Goal: Task Accomplishment & Management: Complete application form

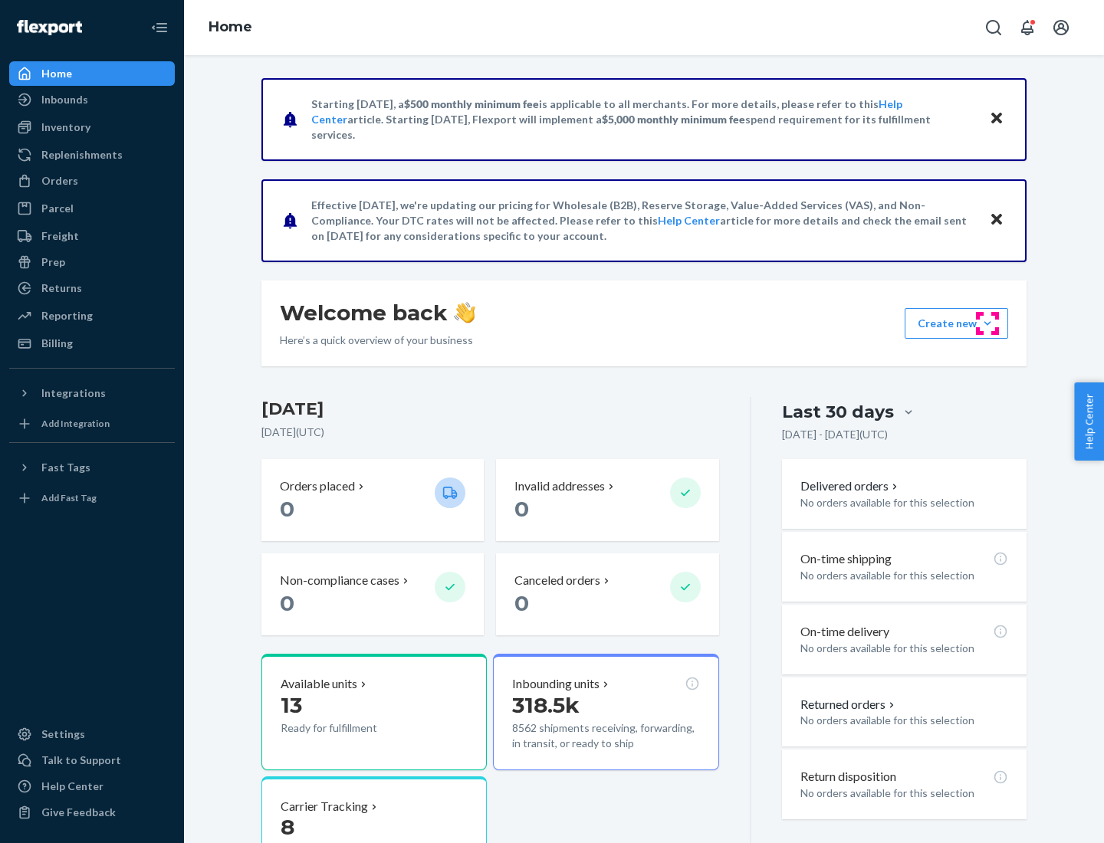
click at [987, 323] on button "Create new Create new inbound Create new order Create new product" at bounding box center [955, 323] width 103 height 31
click at [92, 100] on div "Inbounds" at bounding box center [92, 99] width 163 height 21
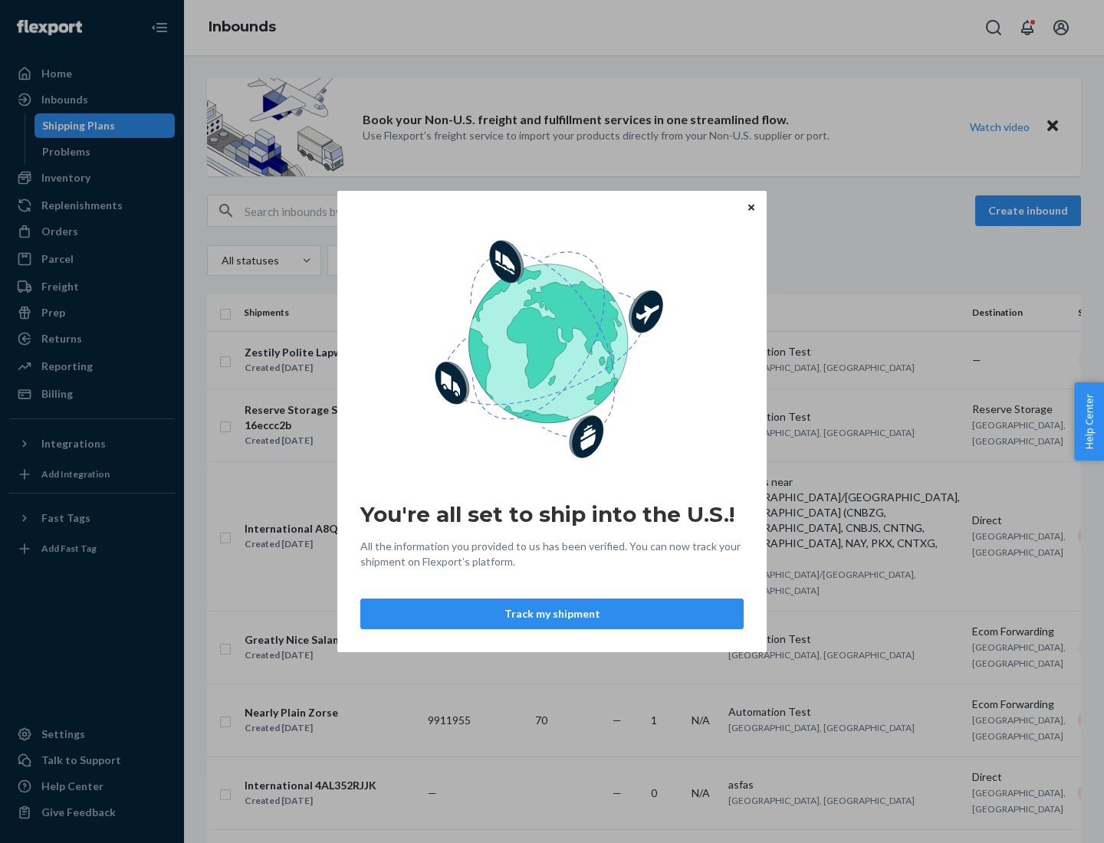
click at [552, 614] on button "Track my shipment" at bounding box center [551, 614] width 383 height 31
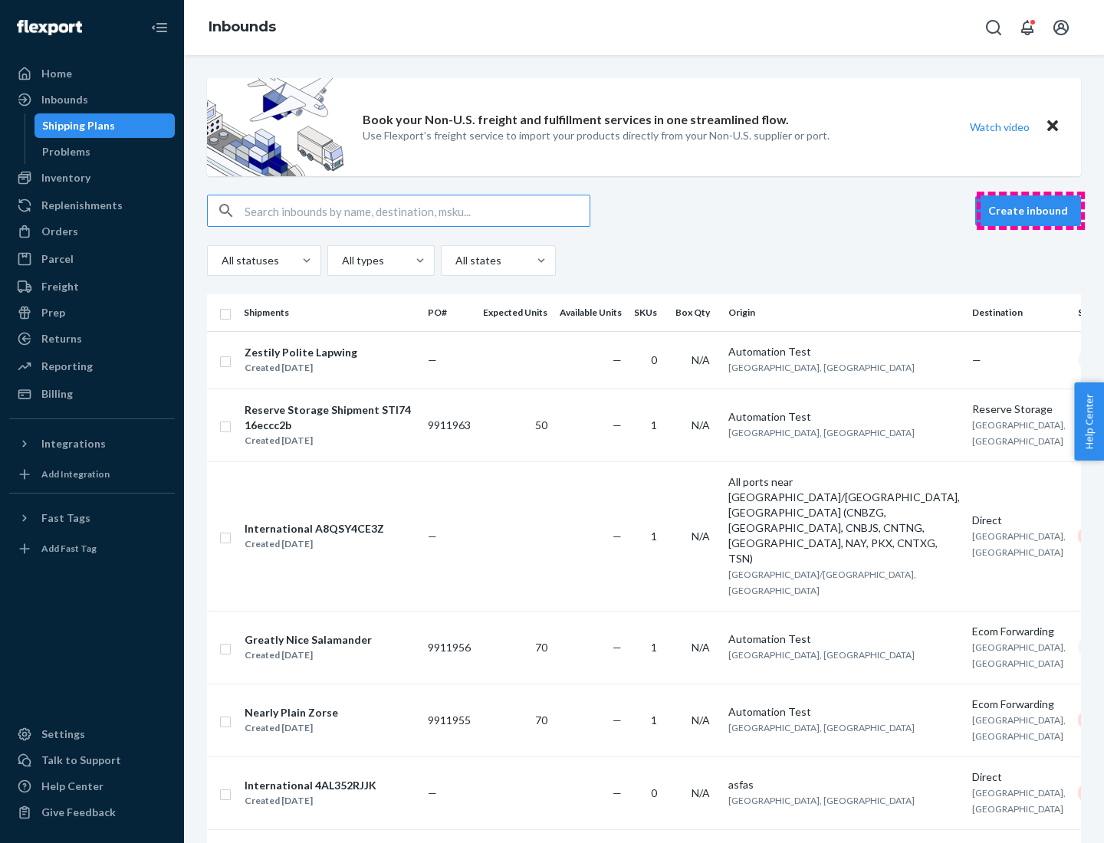
click at [1030, 211] on button "Create inbound" at bounding box center [1028, 210] width 106 height 31
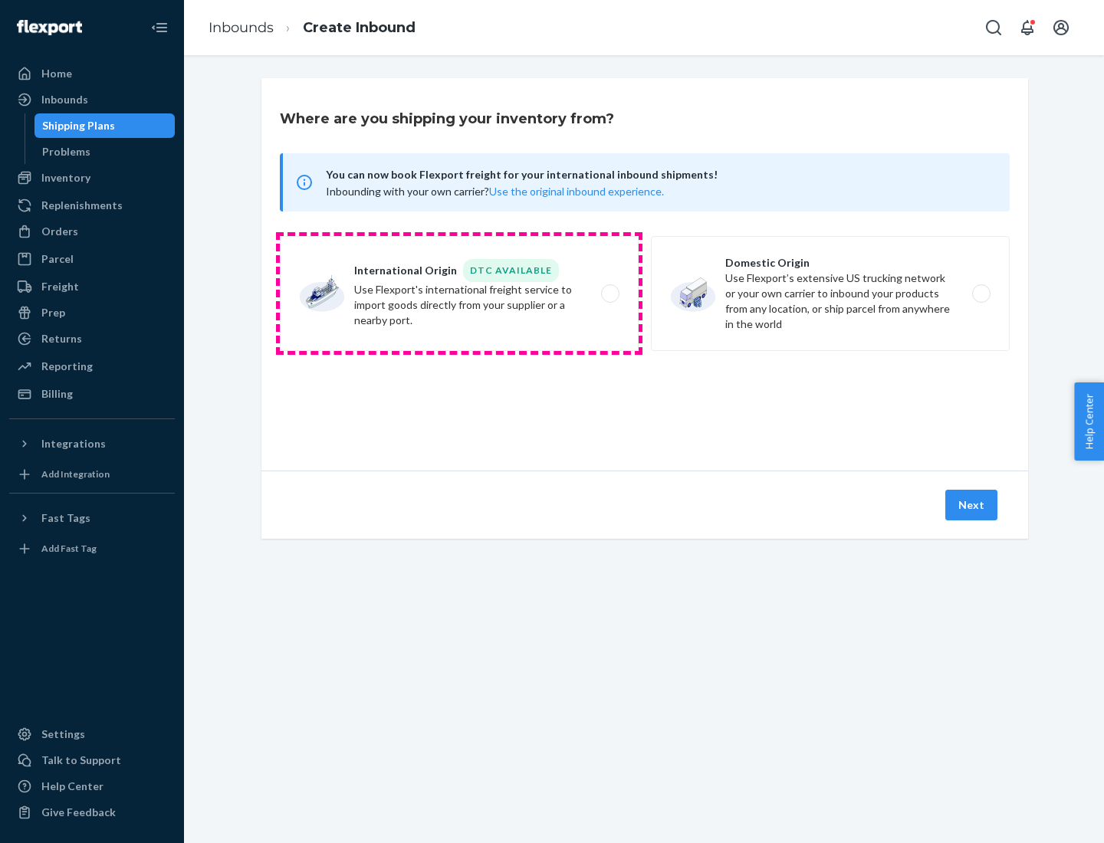
click at [459, 294] on label "International Origin DTC Available Use Flexport's international freight service…" at bounding box center [459, 293] width 359 height 115
click at [609, 294] on input "International Origin DTC Available Use Flexport's international freight service…" at bounding box center [614, 294] width 10 height 10
radio input "true"
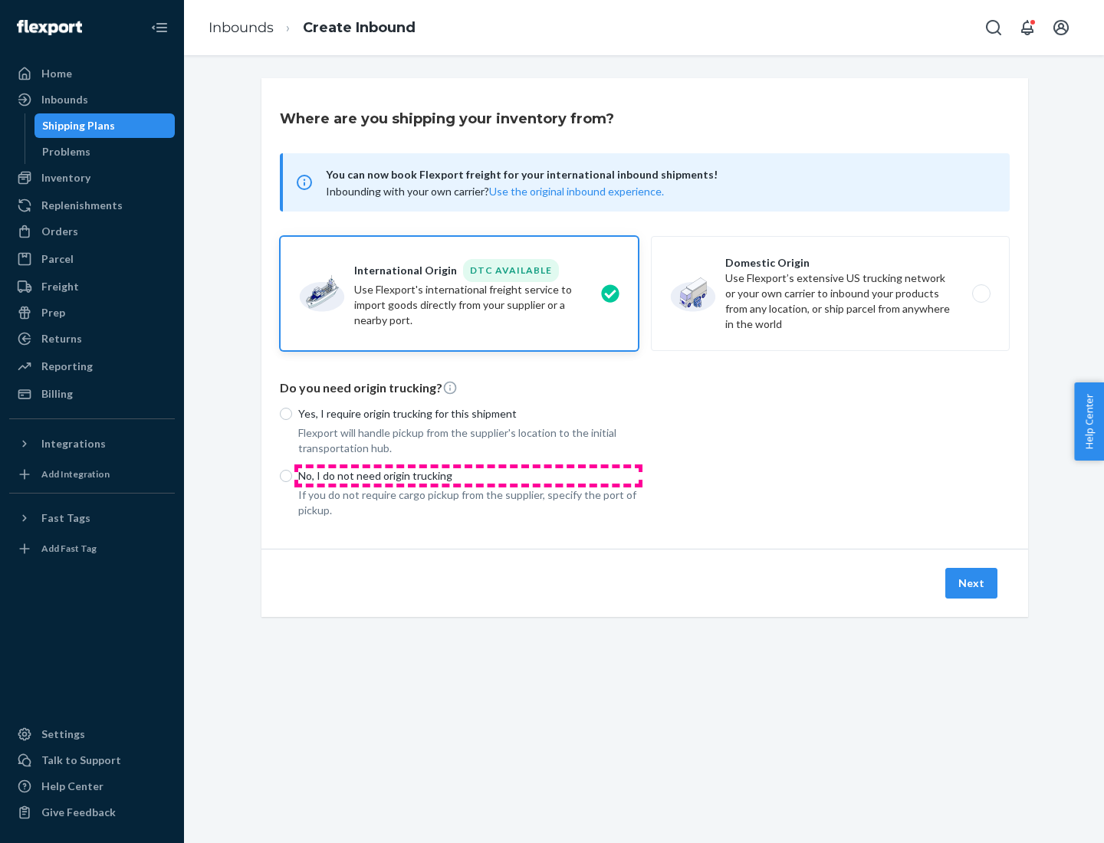
click at [468, 475] on p "No, I do not need origin trucking" at bounding box center [468, 475] width 340 height 15
click at [292, 475] on input "No, I do not need origin trucking" at bounding box center [286, 476] width 12 height 12
radio input "true"
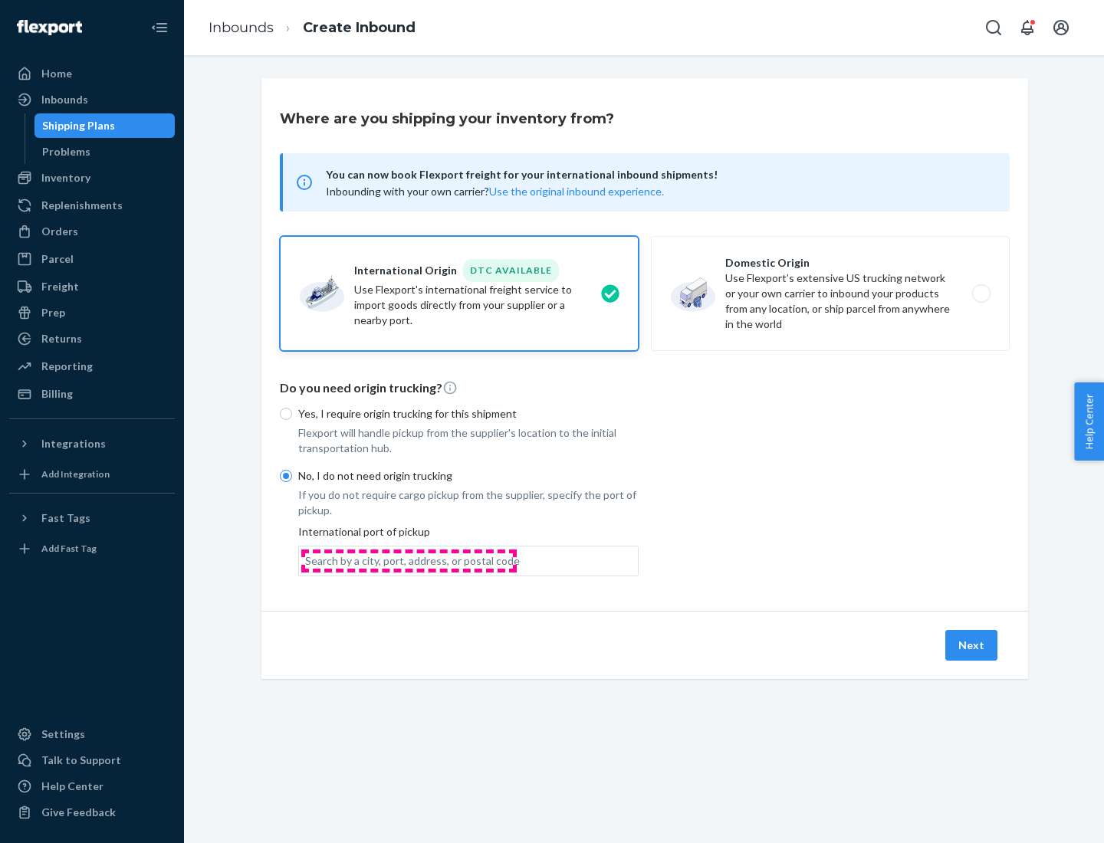
click at [409, 560] on div "Search by a city, port, address, or postal code" at bounding box center [412, 560] width 215 height 15
click at [307, 560] on input "Search by a city, port, address, or postal code" at bounding box center [306, 560] width 2 height 15
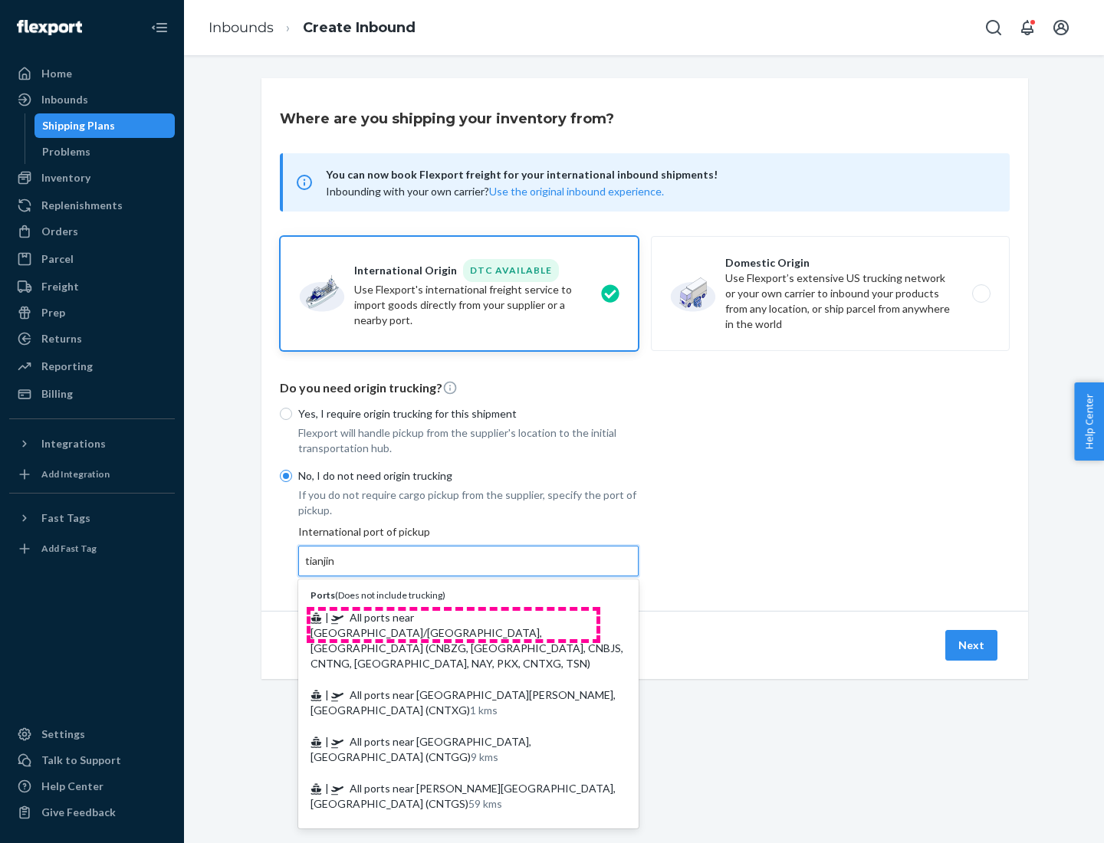
click at [453, 617] on span "| All ports near [GEOGRAPHIC_DATA]/[GEOGRAPHIC_DATA], [GEOGRAPHIC_DATA] (CNBZG,…" at bounding box center [466, 640] width 313 height 59
click at [337, 569] on input "tianjin" at bounding box center [320, 560] width 31 height 15
type input "All ports near [GEOGRAPHIC_DATA]/[GEOGRAPHIC_DATA], [GEOGRAPHIC_DATA] (CNBZG, […"
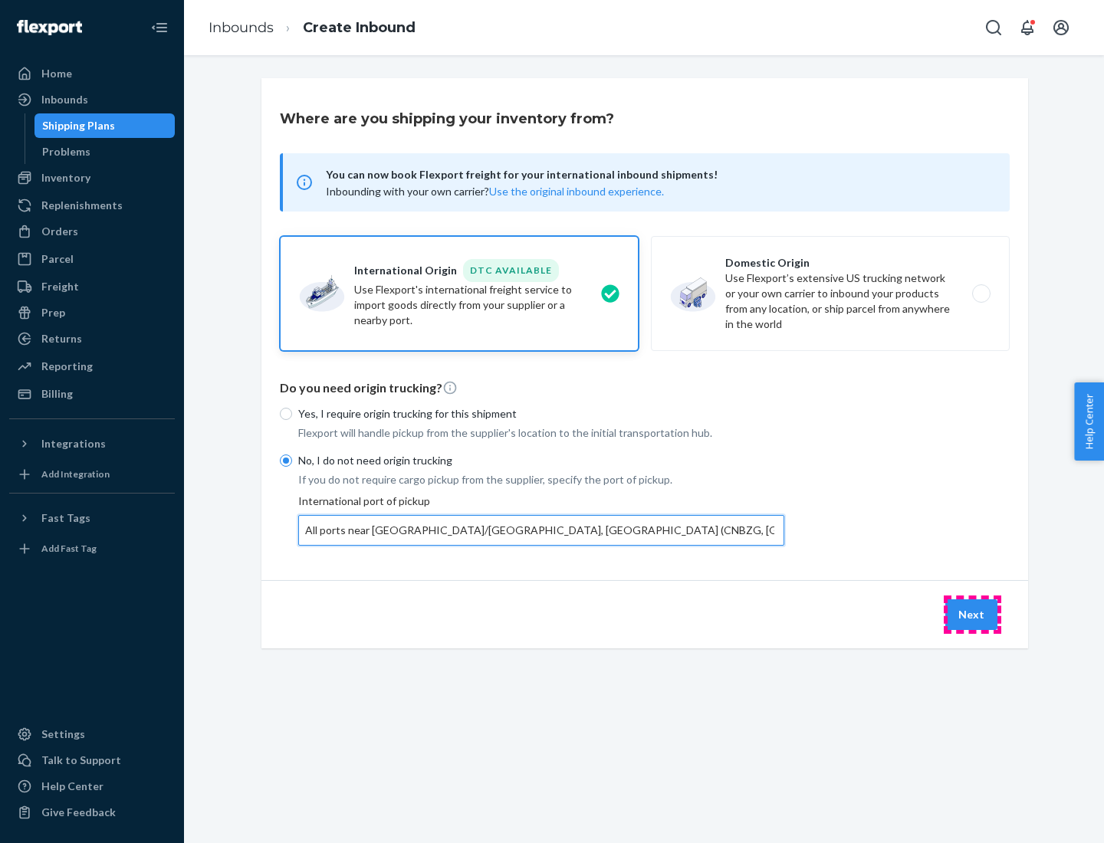
click at [972, 614] on button "Next" at bounding box center [971, 614] width 52 height 31
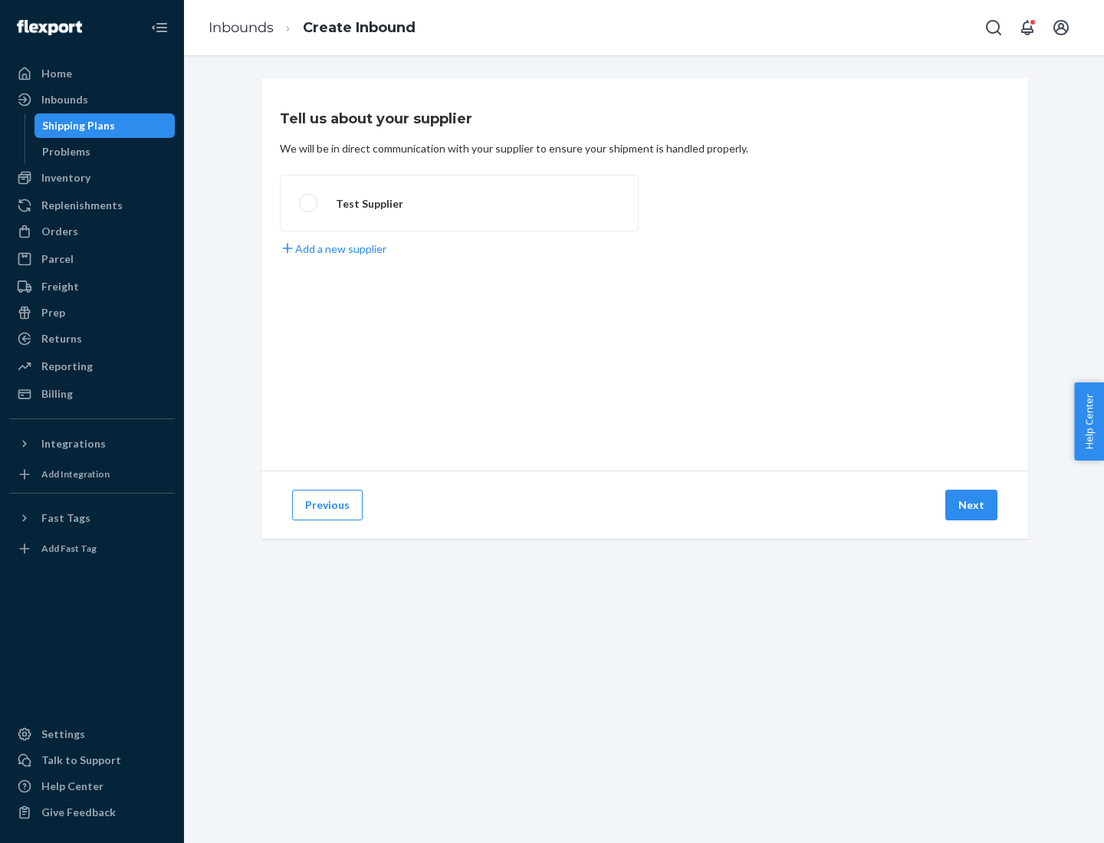
click at [459, 203] on label "Test Supplier" at bounding box center [459, 203] width 359 height 57
click at [309, 203] on input "Test Supplier" at bounding box center [304, 204] width 10 height 10
radio input "true"
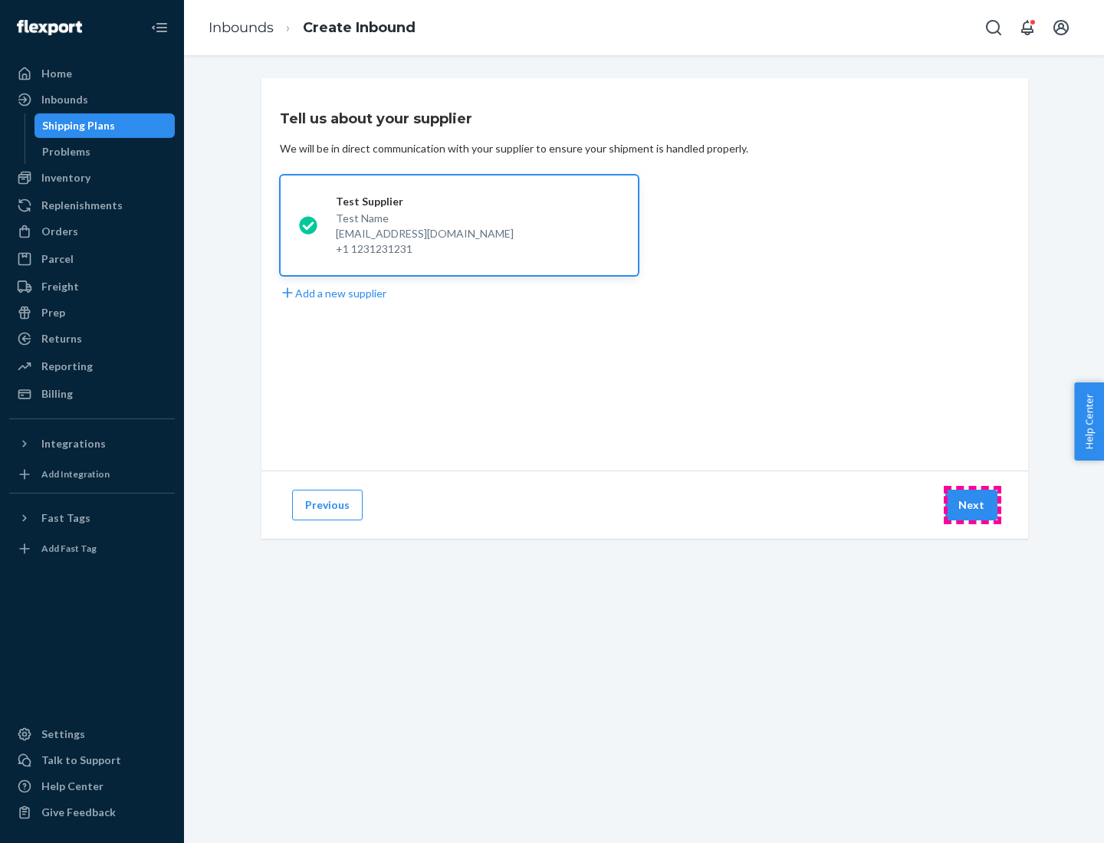
click at [972, 505] on button "Next" at bounding box center [971, 505] width 52 height 31
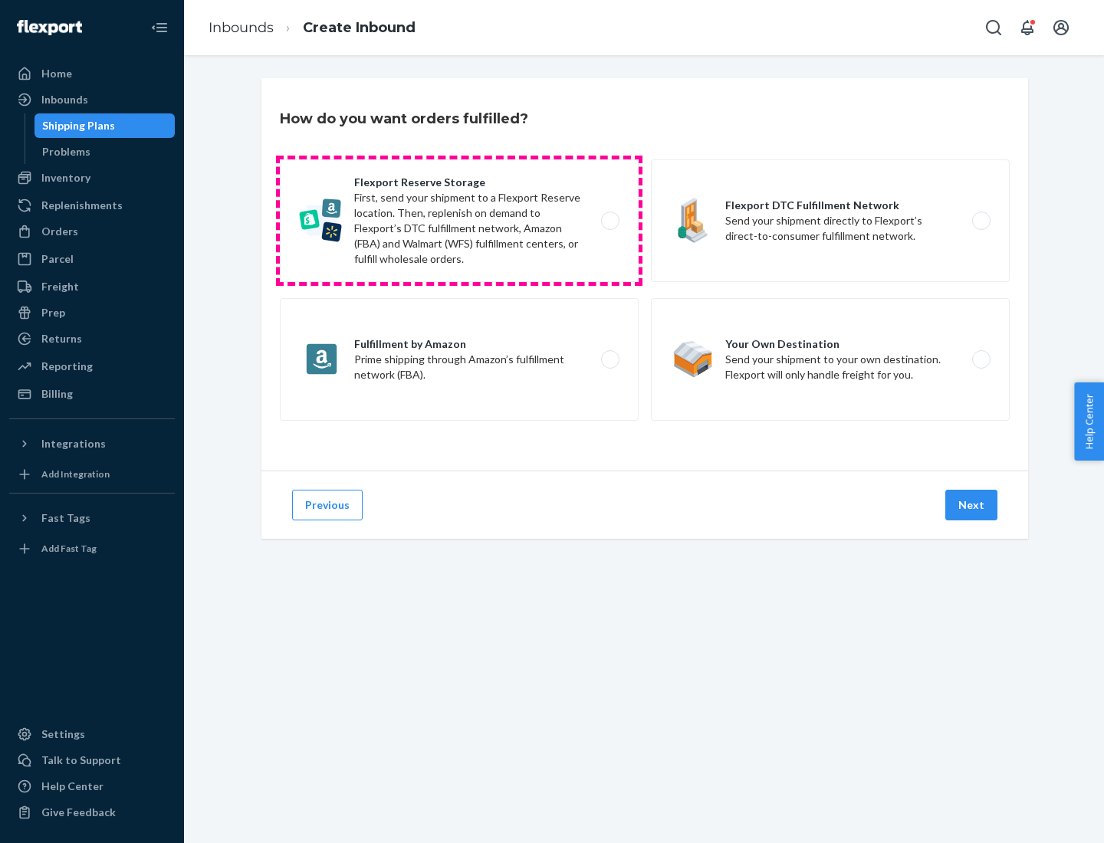
click at [459, 221] on label "Flexport Reserve Storage First, send your shipment to a Flexport Reserve locati…" at bounding box center [459, 220] width 359 height 123
click at [609, 221] on input "Flexport Reserve Storage First, send your shipment to a Flexport Reserve locati…" at bounding box center [614, 221] width 10 height 10
radio input "true"
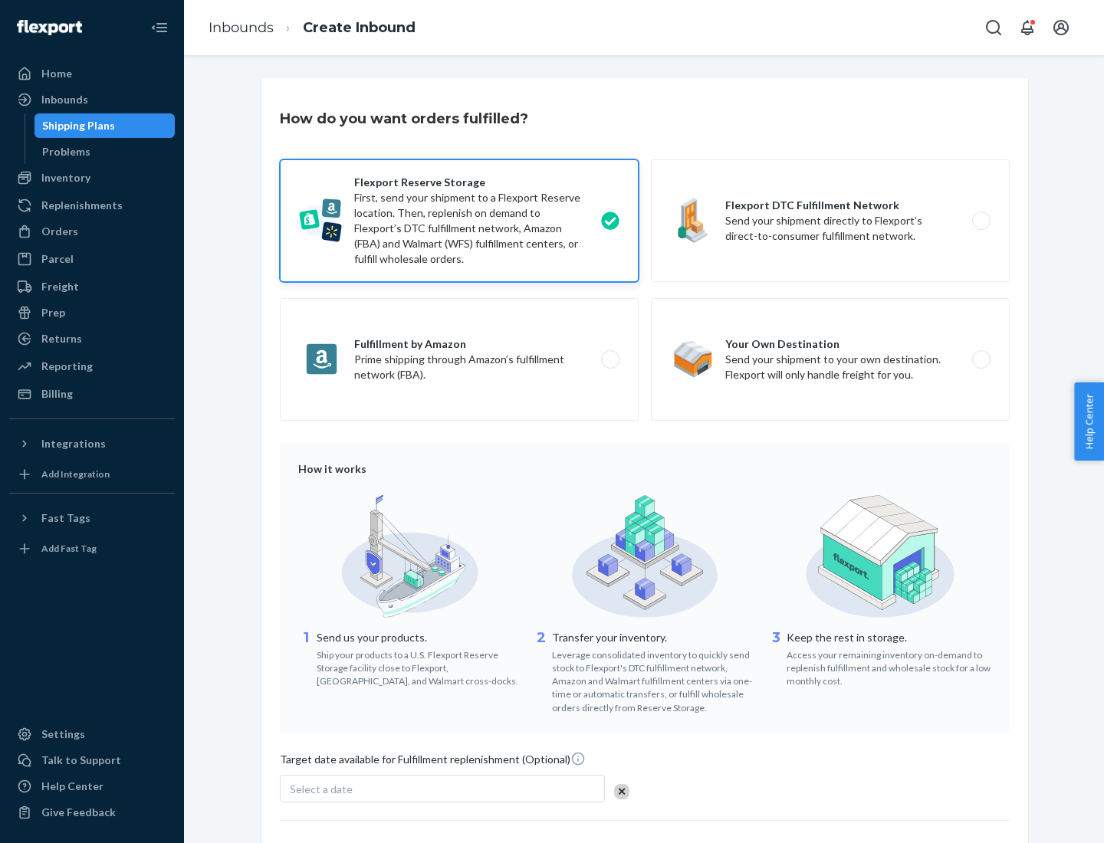
scroll to position [126, 0]
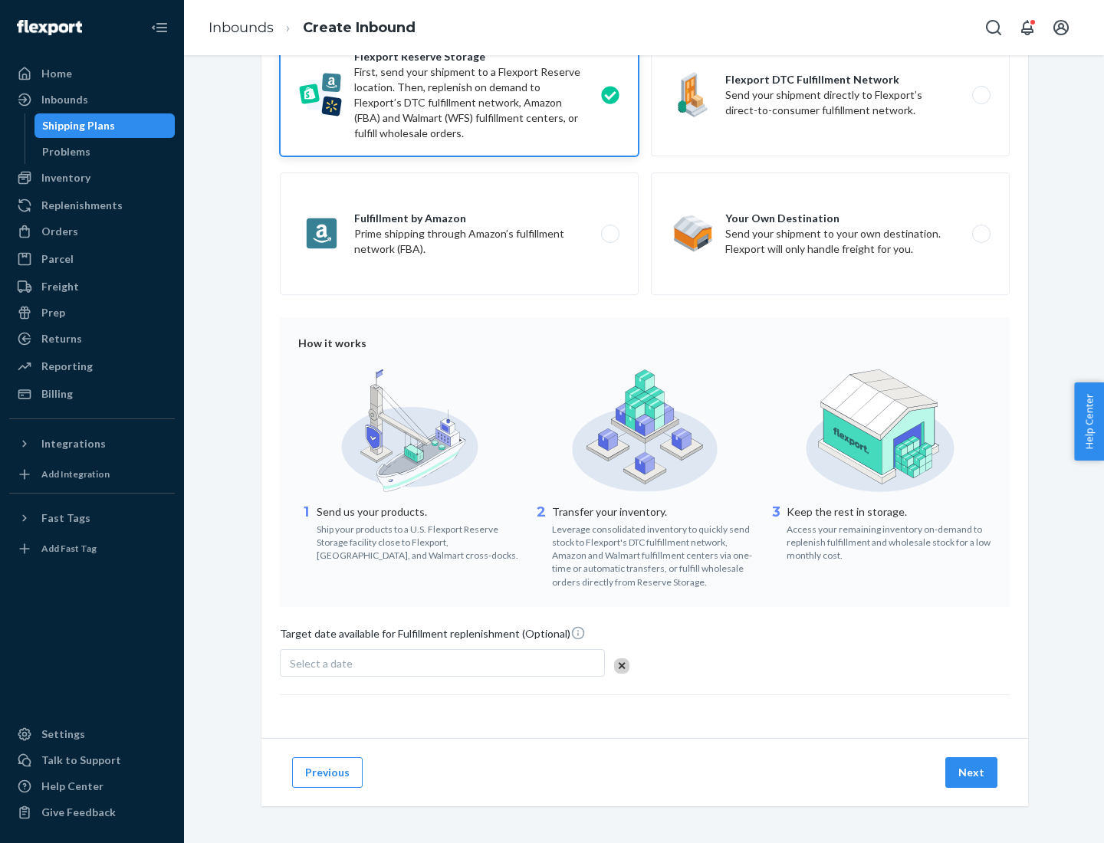
click at [972, 772] on button "Next" at bounding box center [971, 772] width 52 height 31
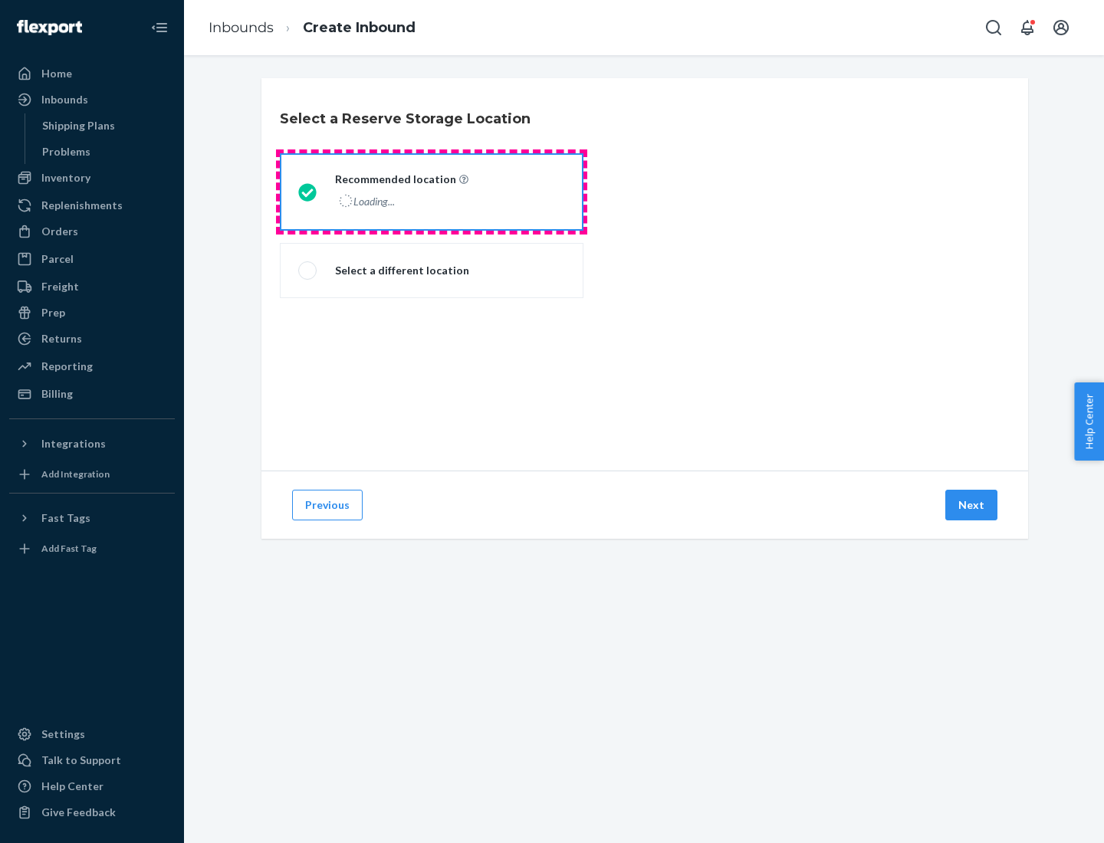
click at [432, 192] on div "Loading..." at bounding box center [400, 201] width 130 height 22
click at [308, 192] on input "Recommended location Loading..." at bounding box center [303, 192] width 10 height 10
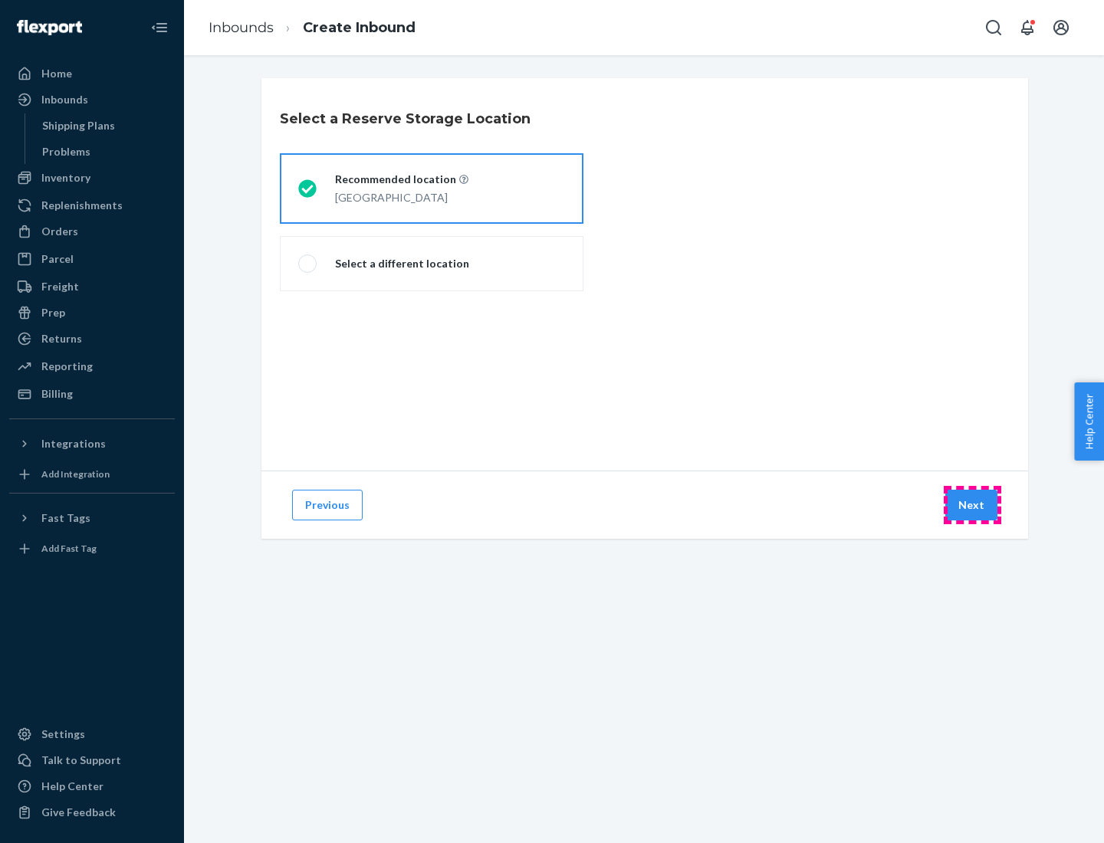
click at [972, 505] on button "Next" at bounding box center [971, 505] width 52 height 31
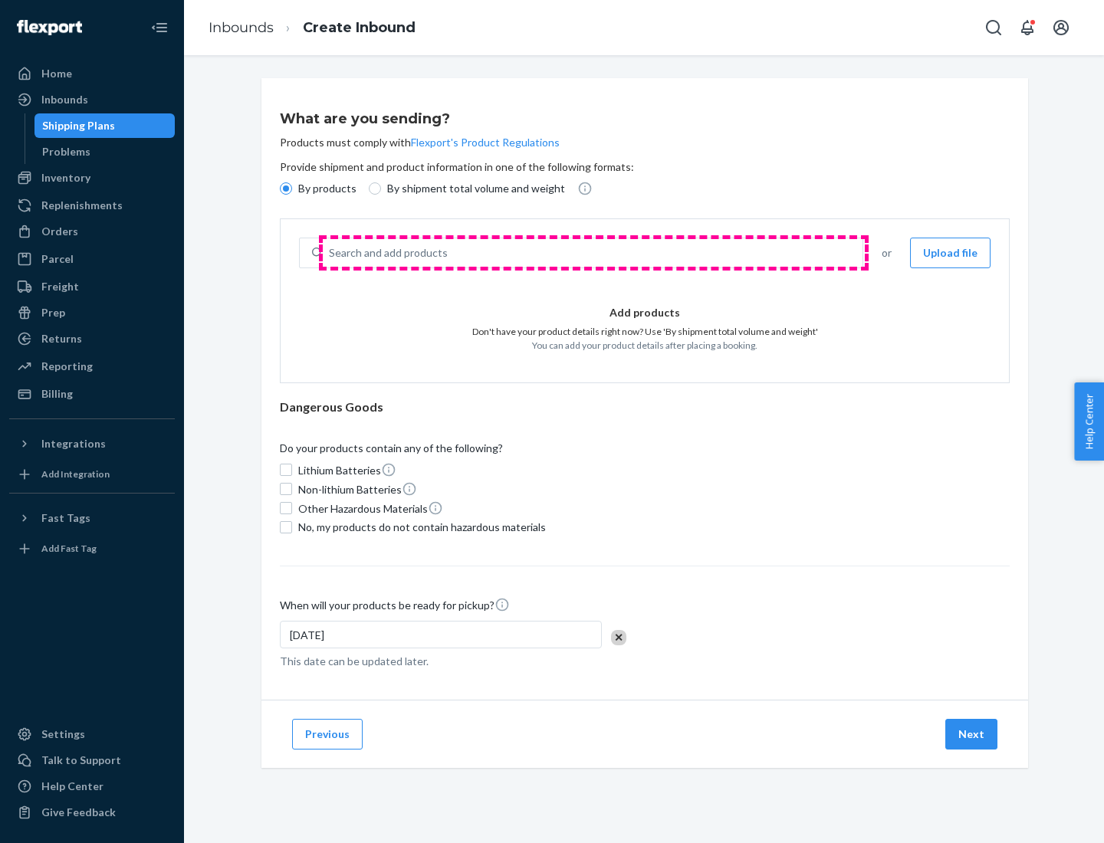
click at [593, 253] on div "Search and add products" at bounding box center [593, 253] width 540 height 28
click at [330, 253] on input "Search and add products" at bounding box center [330, 252] width 2 height 15
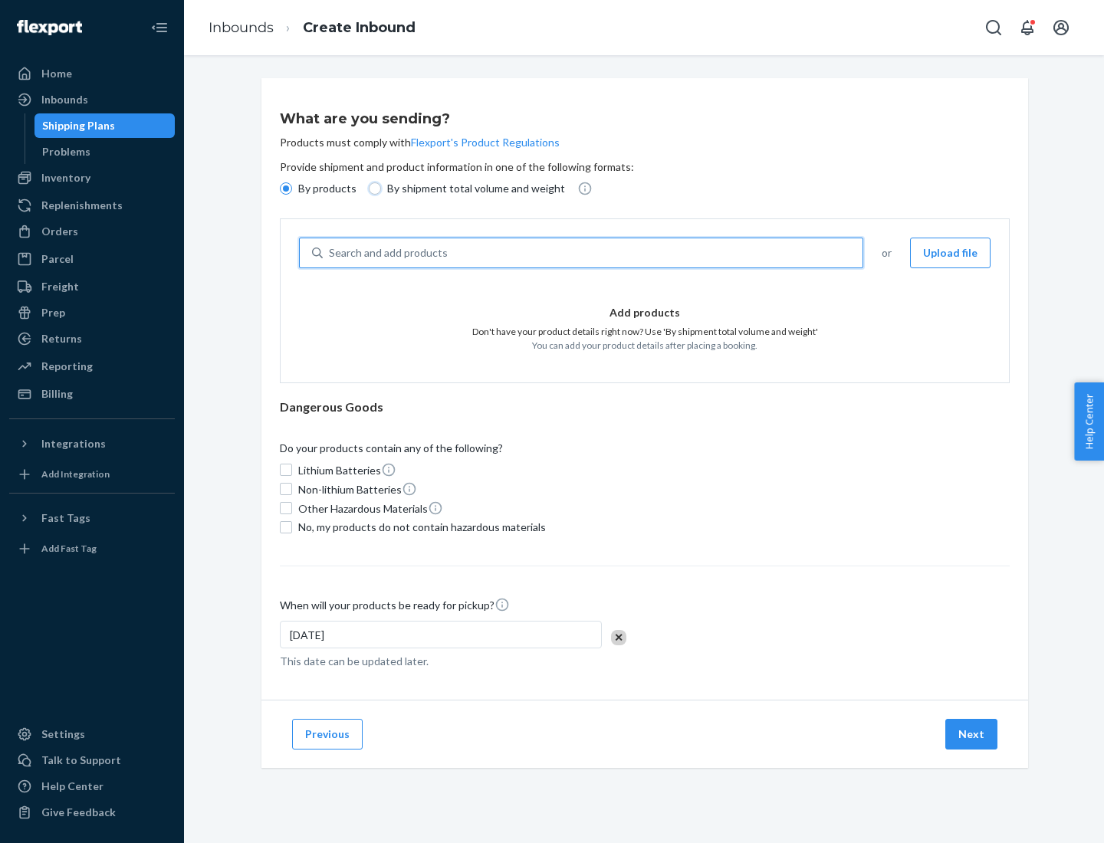
click at [373, 189] on input "By shipment total volume and weight" at bounding box center [375, 188] width 12 height 12
radio input "true"
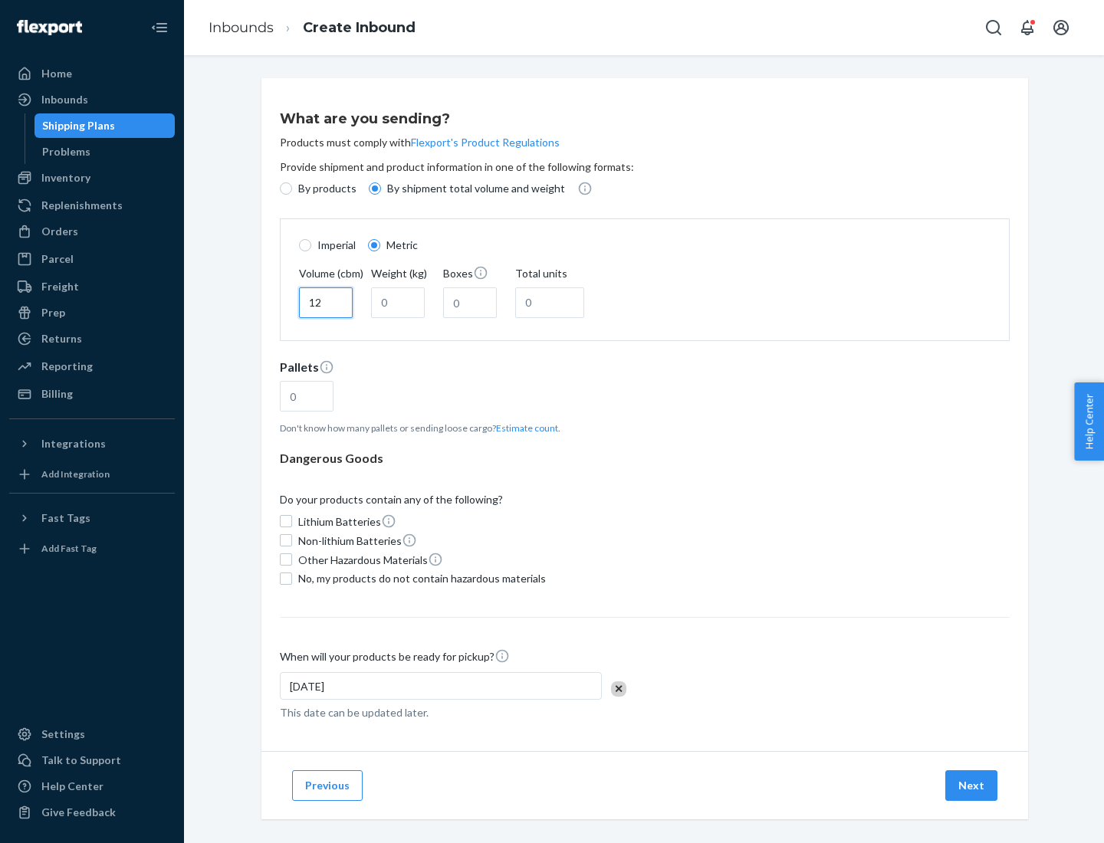
type input "12"
type input "22"
type input "222"
type input "121"
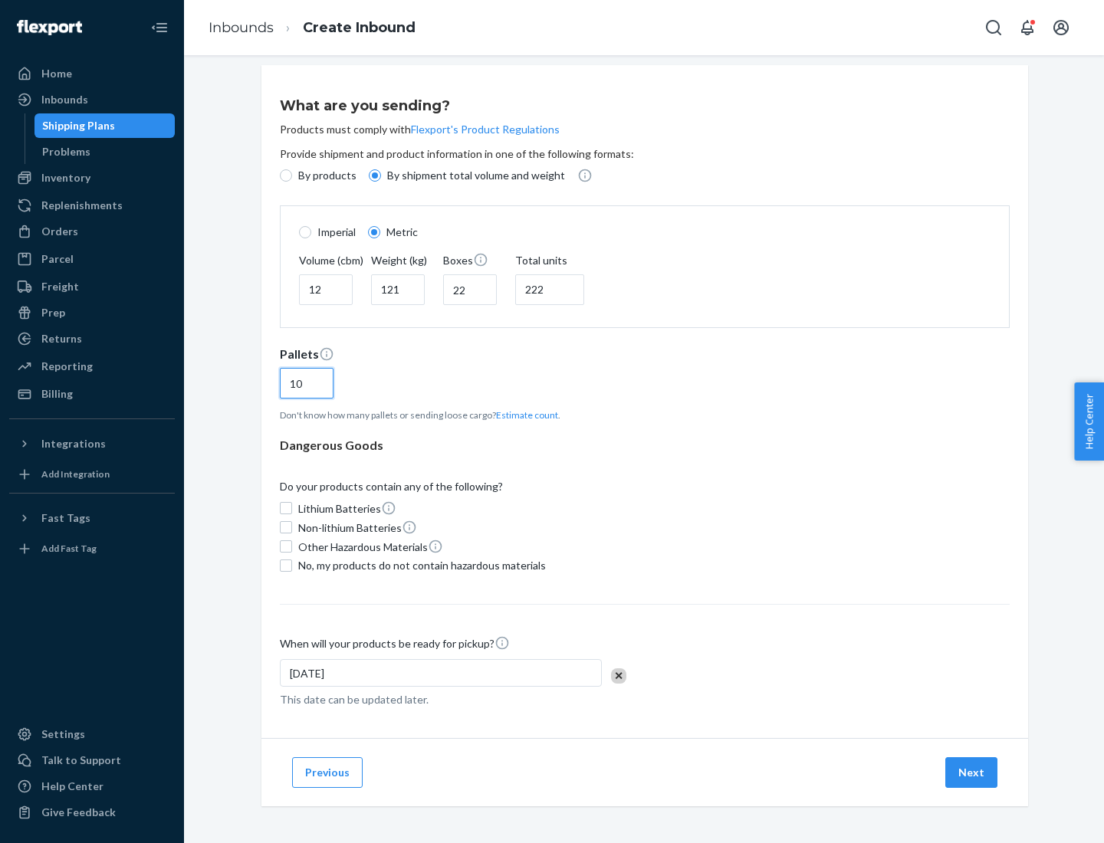
type input "10"
click at [419, 565] on span "No, my products do not contain hazardous materials" at bounding box center [422, 565] width 248 height 15
click at [292, 565] on input "No, my products do not contain hazardous materials" at bounding box center [286, 566] width 12 height 12
checkbox input "true"
click at [972, 772] on button "Next" at bounding box center [971, 772] width 52 height 31
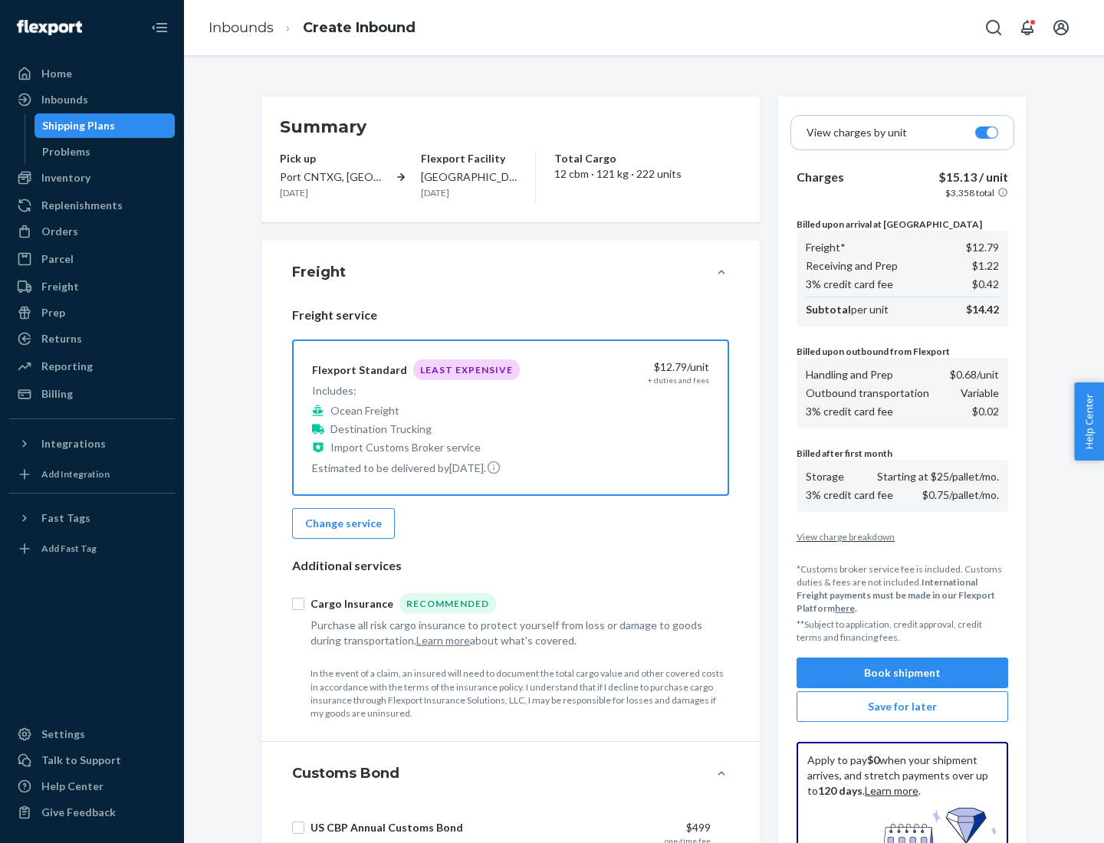
scroll to position [224, 0]
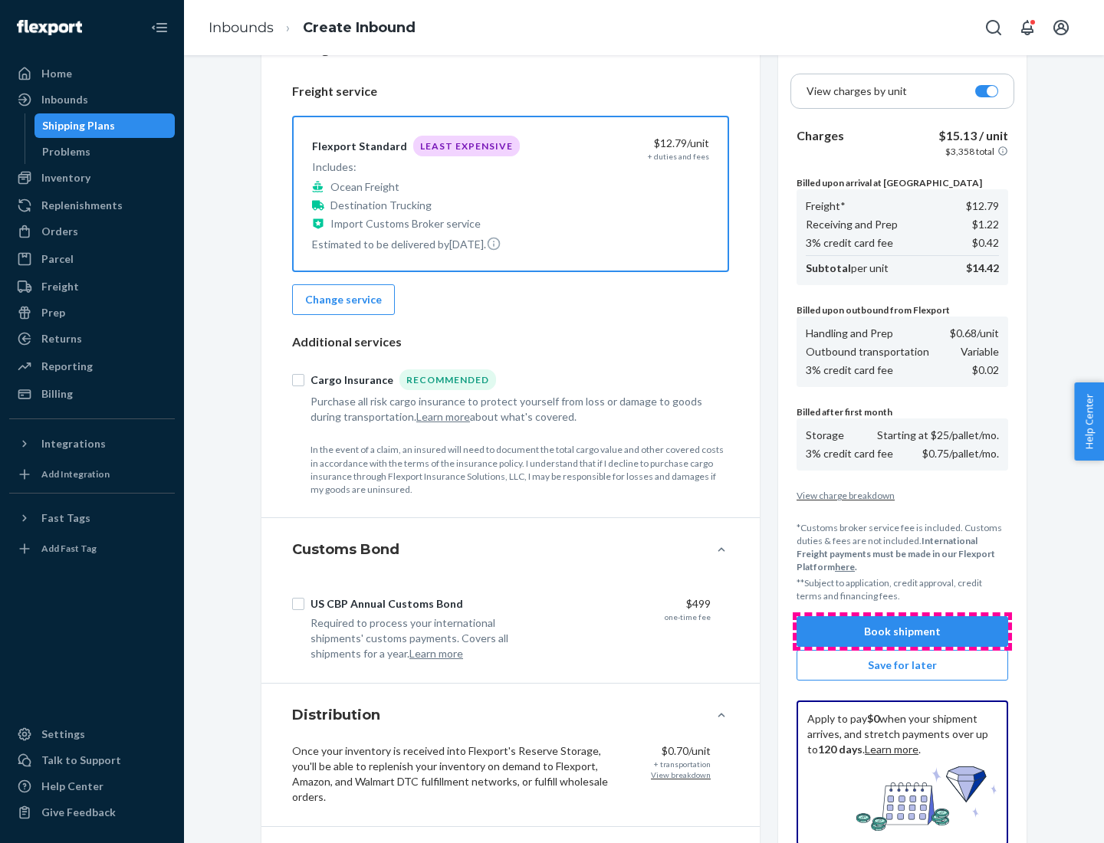
click at [902, 632] on button "Book shipment" at bounding box center [902, 631] width 212 height 31
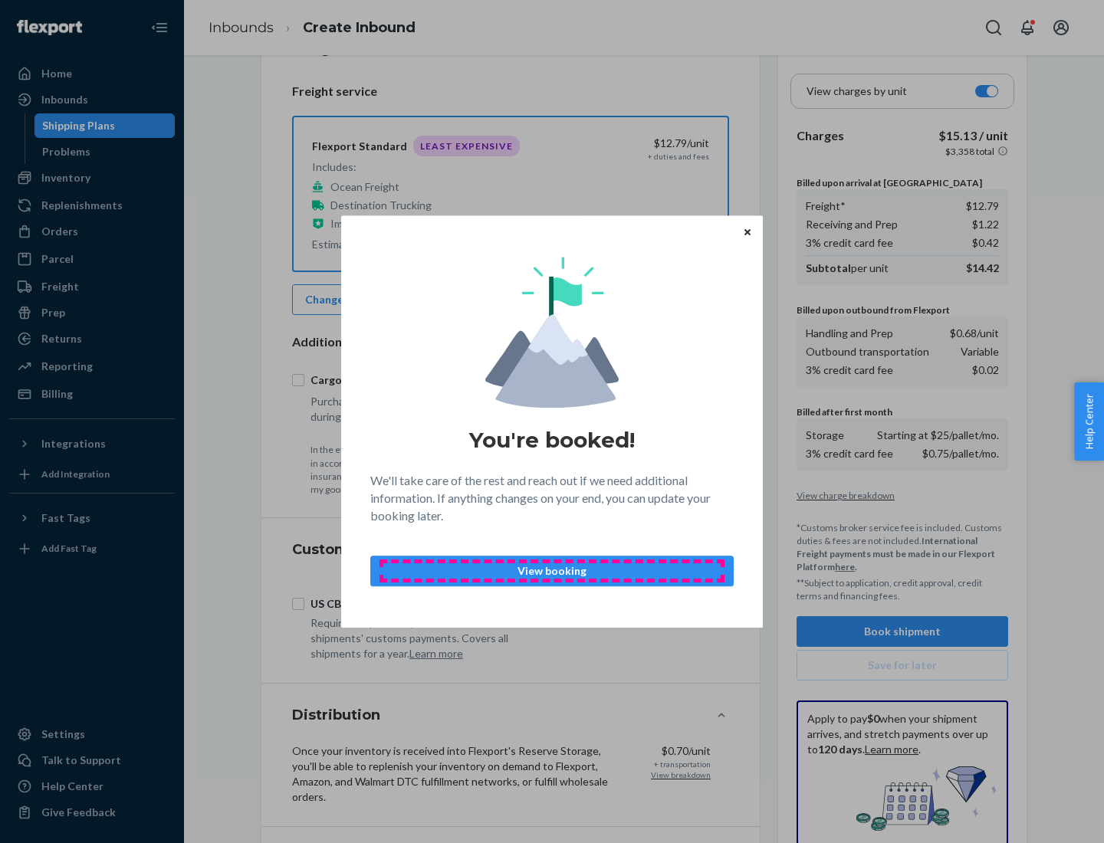
click at [552, 570] on p "View booking" at bounding box center [551, 570] width 337 height 15
